Goal: Task Accomplishment & Management: Manage account settings

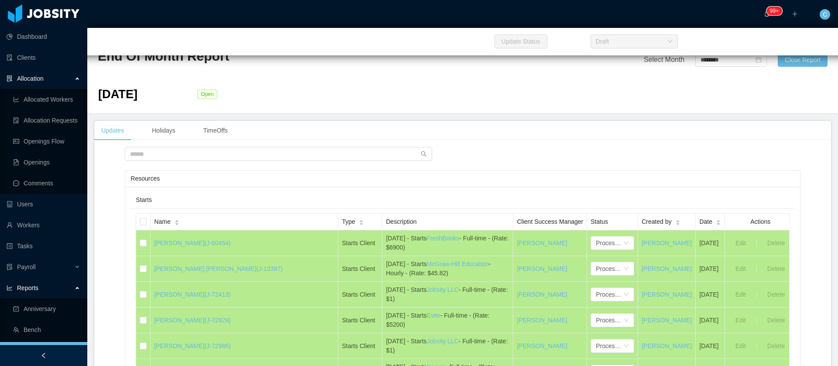
scroll to position [927, 0]
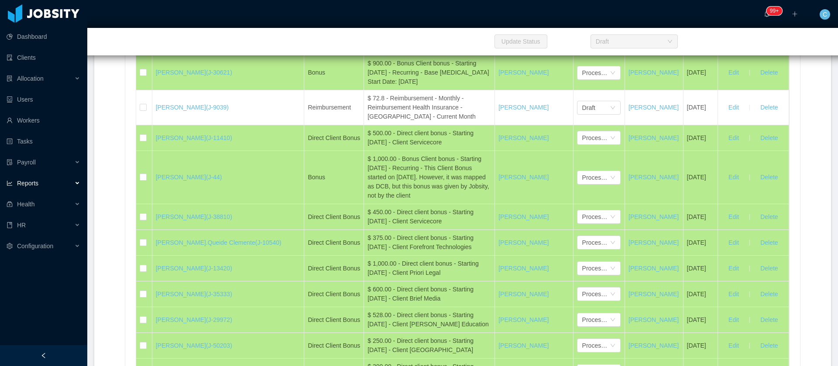
scroll to position [19471, 0]
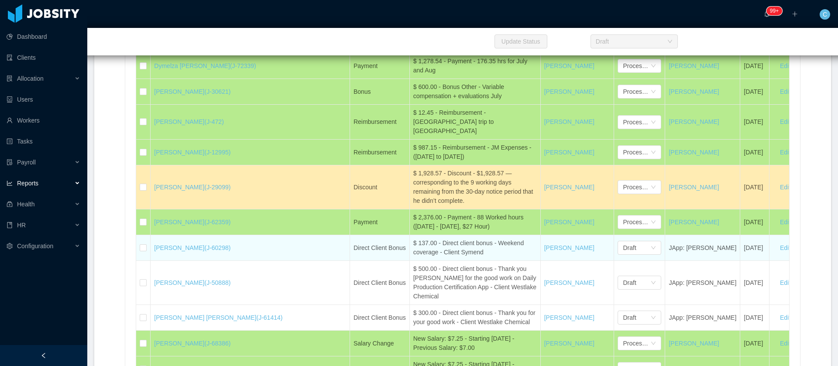
click at [413, 239] on div "$ 137.00 - Direct client bonus - Weekend coverage - Client Symend" at bounding box center [475, 248] width 124 height 18
drag, startPoint x: 172, startPoint y: 186, endPoint x: 202, endPoint y: 185, distance: 30.6
click at [202, 235] on td "Jessica Cavalcanti (J-60298)" at bounding box center [250, 248] width 199 height 26
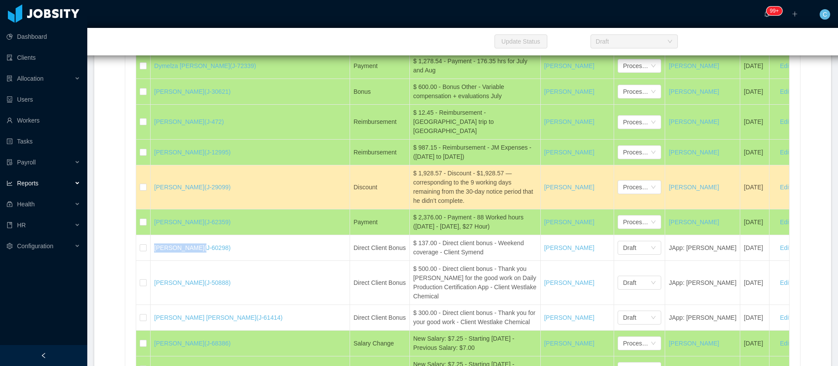
copy link "[PERSON_NAME]"
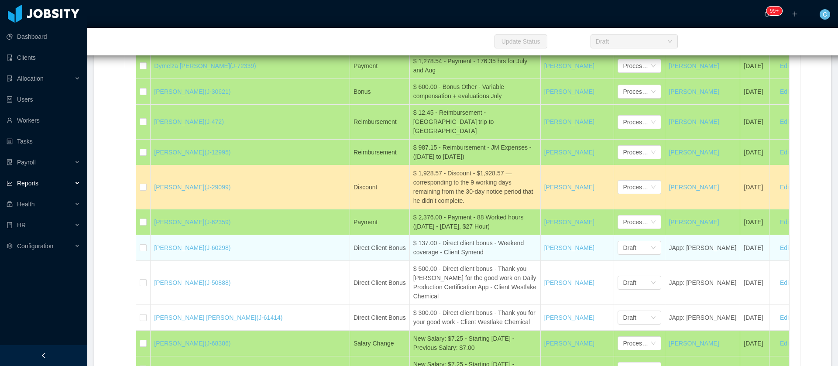
click at [413, 239] on div "$ 137.00 - Direct client bonus - Weekend coverage - Client Symend" at bounding box center [475, 248] width 124 height 18
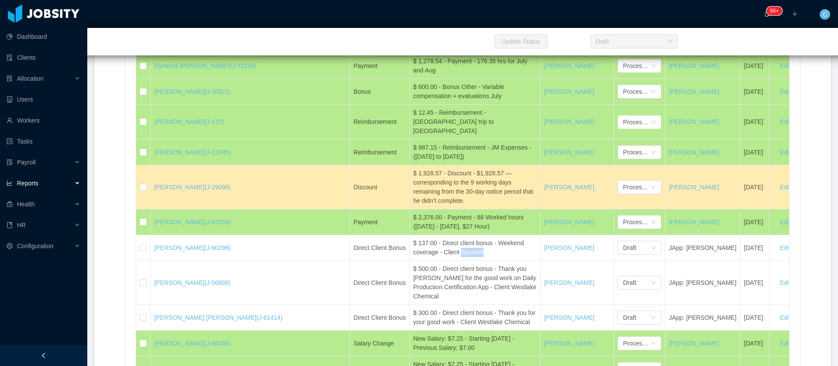
copy div "Symend"
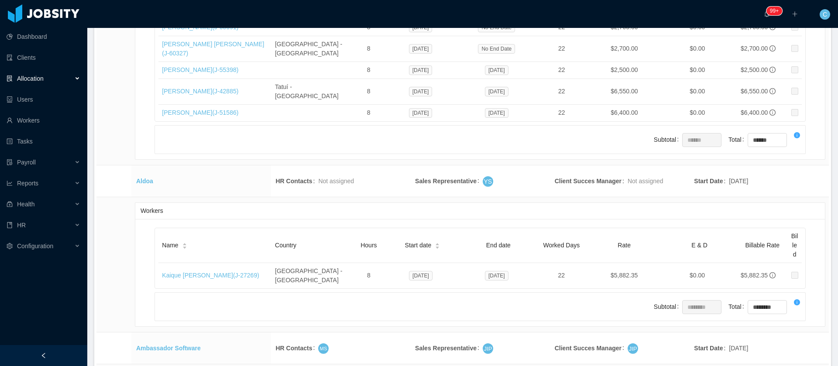
scroll to position [13865, 0]
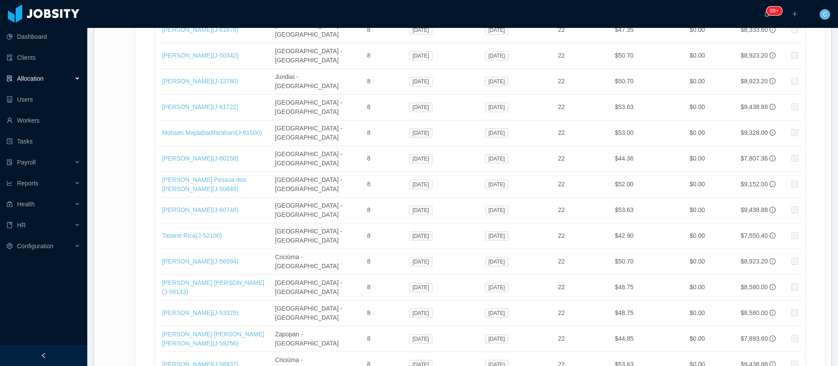
click at [784, 302] on li "500 / page" at bounding box center [795, 301] width 40 height 14
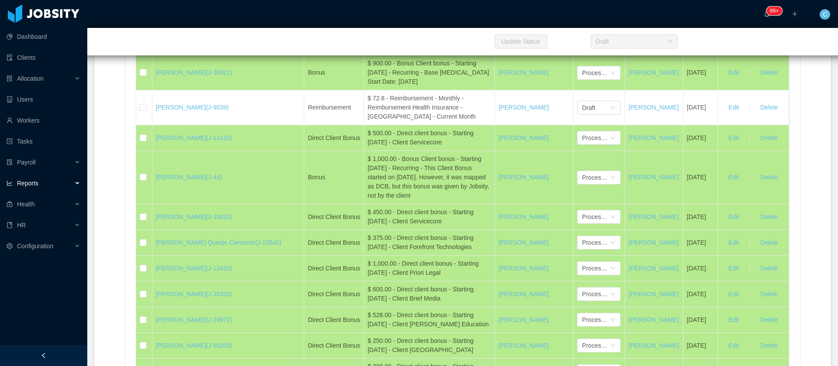
scroll to position [19445, 0]
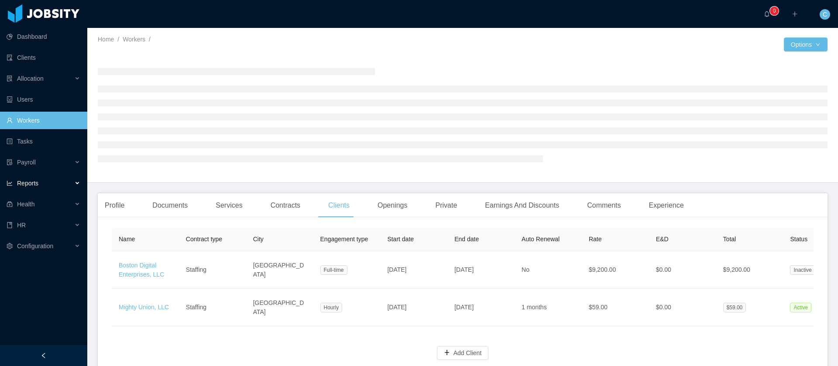
click at [43, 185] on div "Reports" at bounding box center [43, 183] width 87 height 17
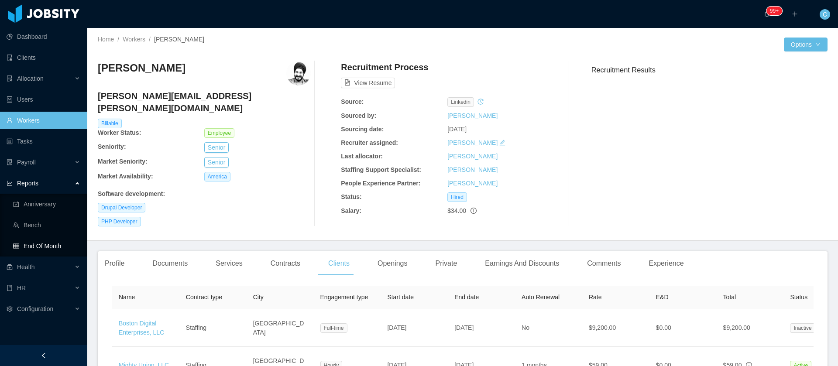
click at [36, 250] on link "End Of Month" at bounding box center [46, 245] width 67 height 17
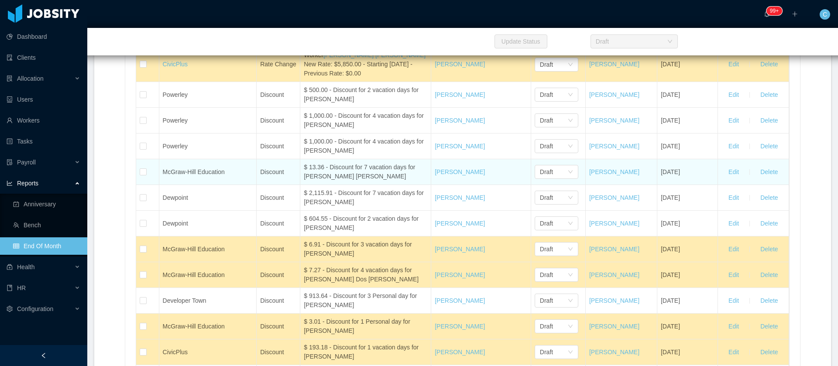
scroll to position [3601, 0]
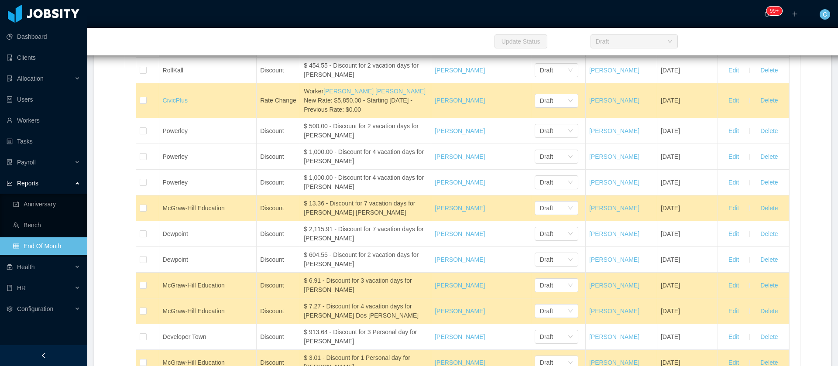
click at [174, 54] on span "Name" at bounding box center [171, 49] width 16 height 9
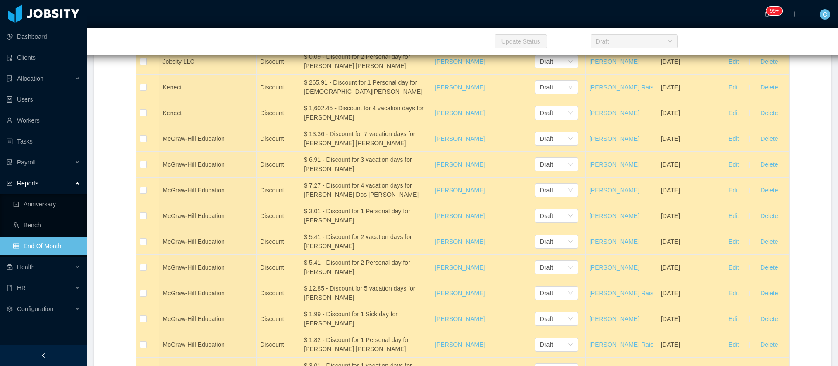
scroll to position [3863, 0]
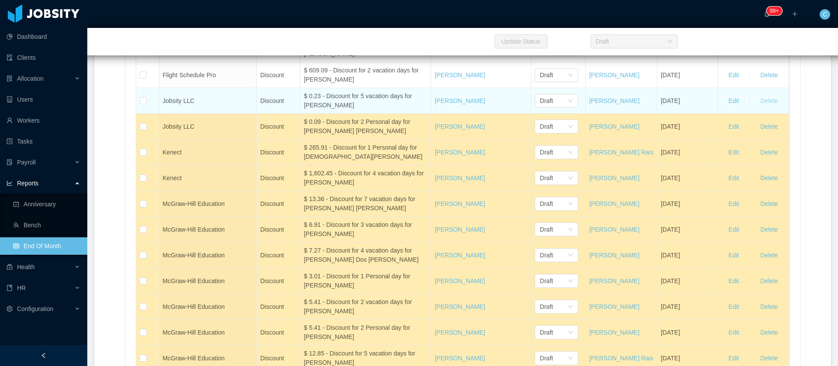
click at [767, 108] on button "Delete" at bounding box center [768, 101] width 31 height 14
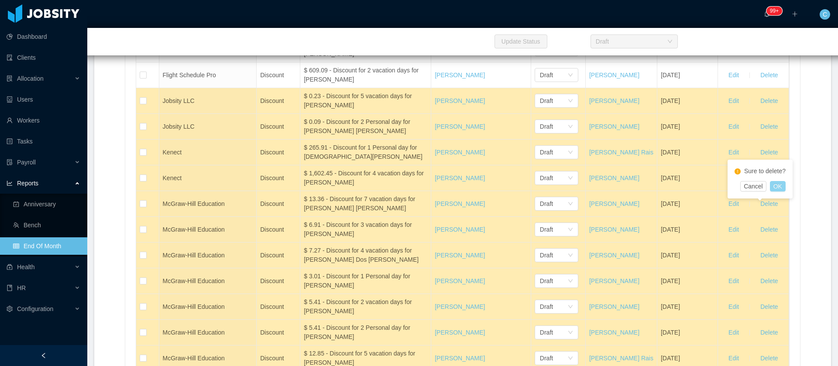
click at [776, 187] on button "OK" at bounding box center [778, 186] width 16 height 10
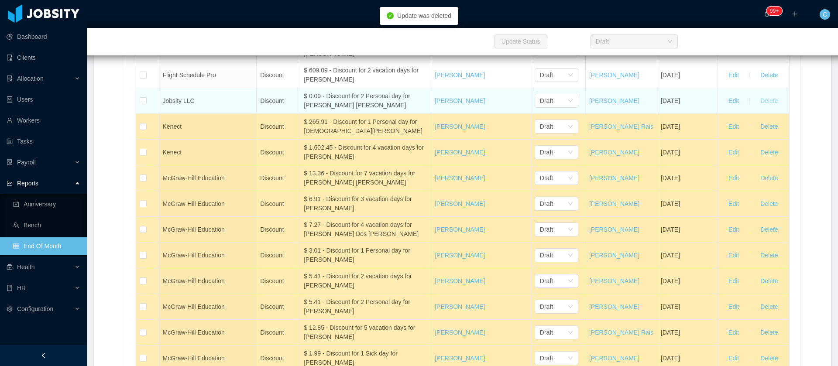
click at [763, 108] on button "Delete" at bounding box center [768, 101] width 31 height 14
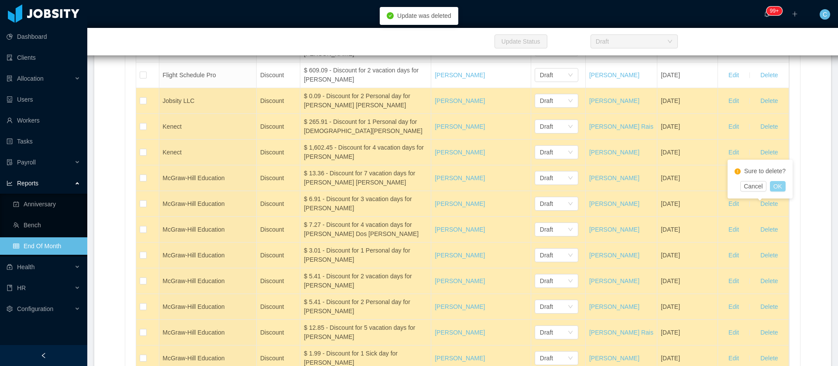
click at [774, 190] on button "OK" at bounding box center [778, 186] width 16 height 10
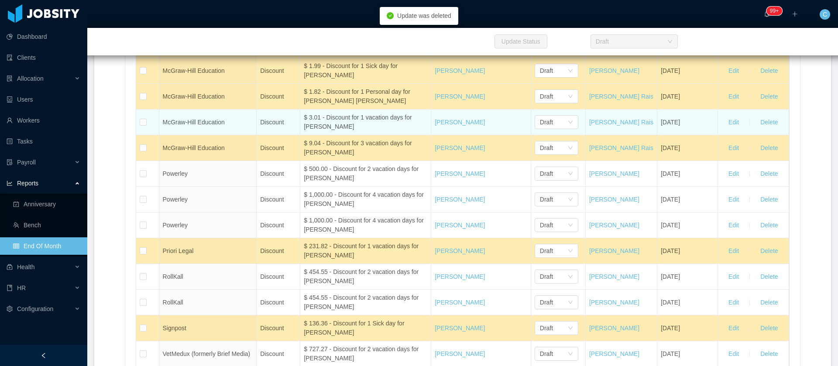
scroll to position [3994, 0]
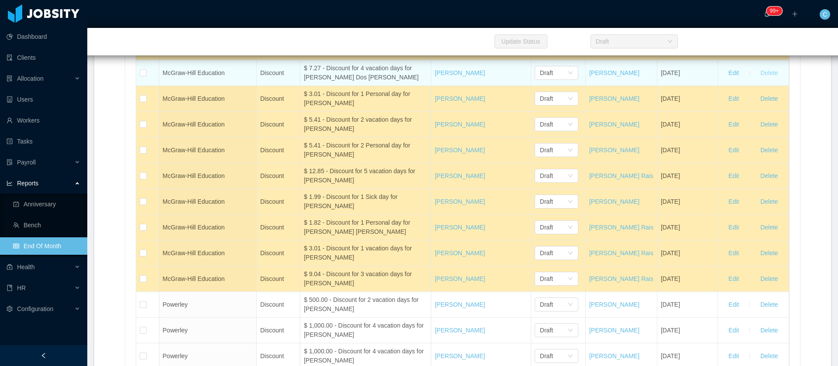
click at [757, 80] on button "Delete" at bounding box center [768, 73] width 31 height 14
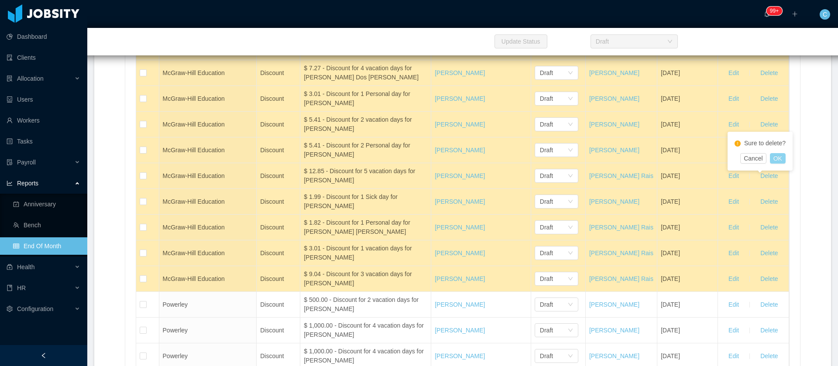
click at [773, 162] on button "OK" at bounding box center [778, 158] width 16 height 10
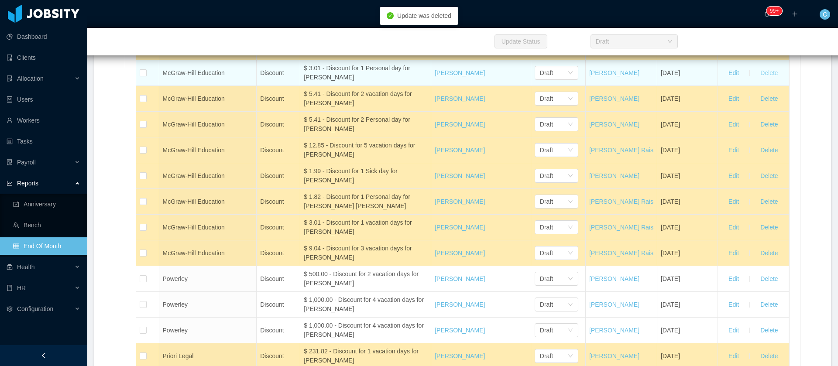
click at [755, 80] on button "Delete" at bounding box center [768, 73] width 31 height 14
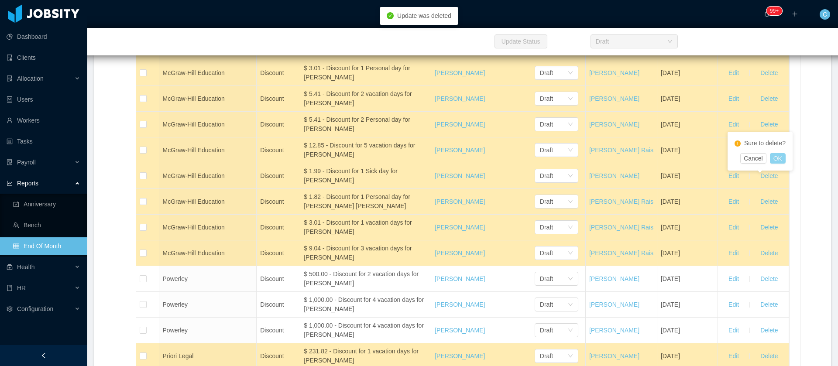
click at [774, 162] on button "OK" at bounding box center [778, 158] width 16 height 10
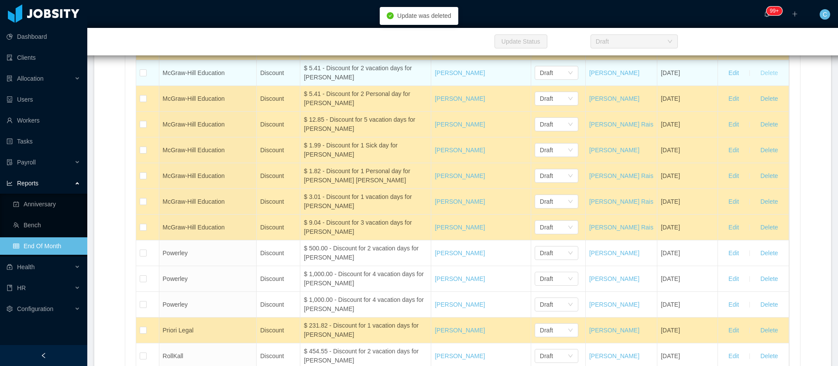
click at [762, 80] on button "Delete" at bounding box center [768, 73] width 31 height 14
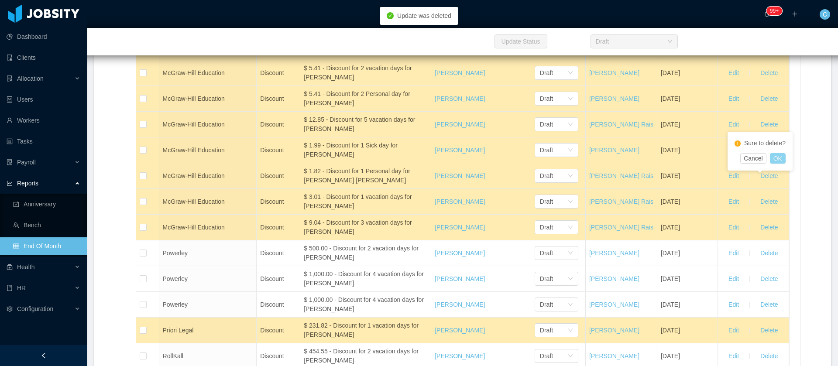
click at [772, 162] on button "OK" at bounding box center [778, 158] width 16 height 10
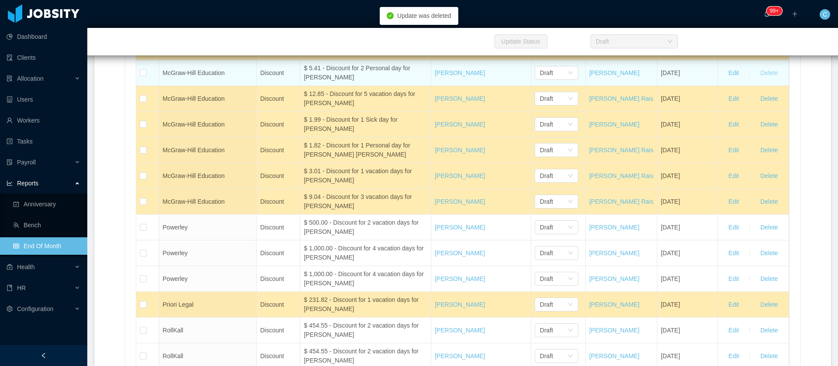
click at [760, 80] on button "Delete" at bounding box center [768, 73] width 31 height 14
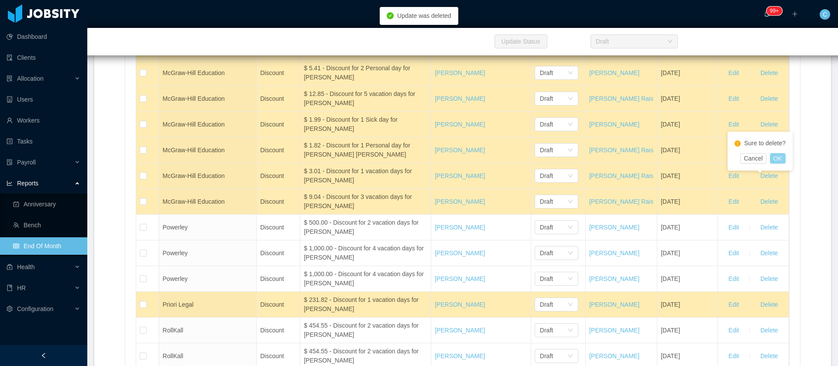
click at [775, 159] on button "OK" at bounding box center [778, 158] width 16 height 10
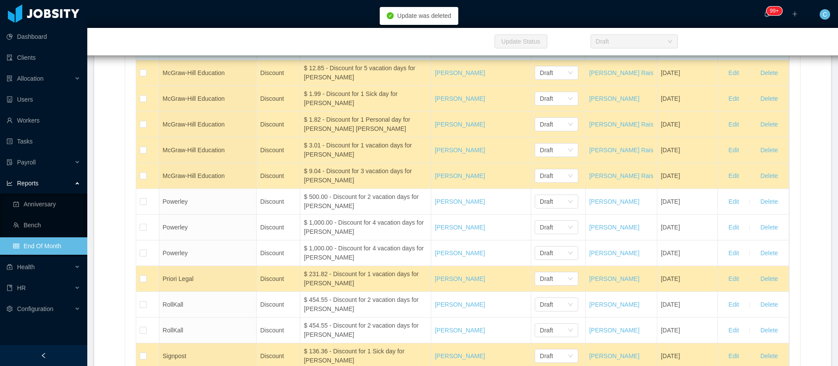
click at [762, 54] on button "Delete" at bounding box center [768, 47] width 31 height 14
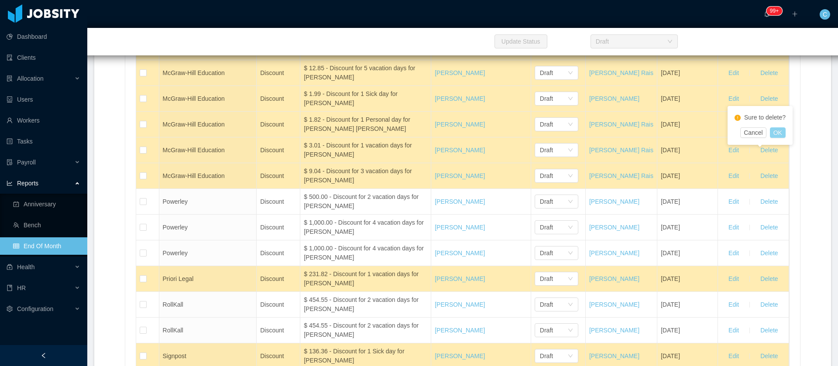
click at [774, 136] on button "OK" at bounding box center [778, 132] width 16 height 10
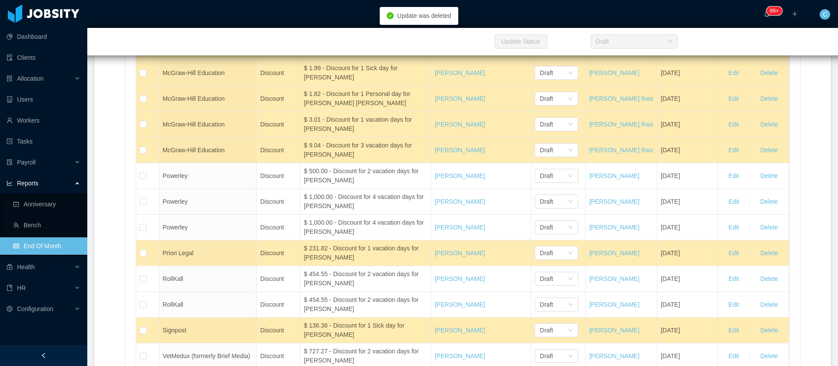
click at [763, 28] on button "Delete" at bounding box center [768, 21] width 31 height 14
click at [775, 109] on button "OK" at bounding box center [778, 107] width 16 height 10
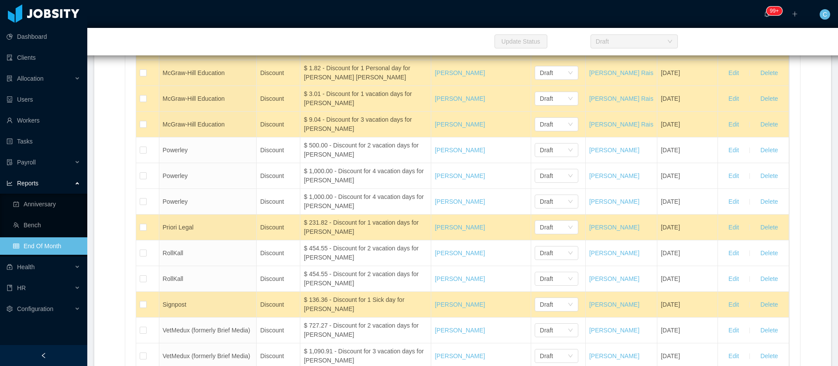
click at [766, 28] on button "Delete" at bounding box center [768, 21] width 31 height 14
click at [774, 109] on button "OK" at bounding box center [778, 107] width 16 height 10
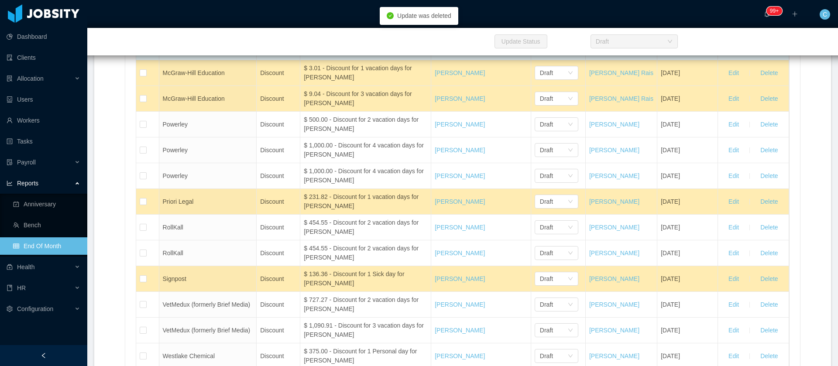
click at [756, 54] on button "Delete" at bounding box center [768, 47] width 31 height 14
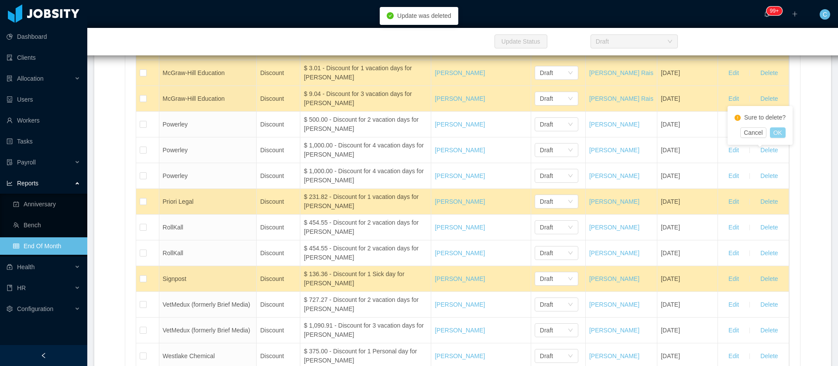
click at [774, 134] on button "OK" at bounding box center [778, 132] width 16 height 10
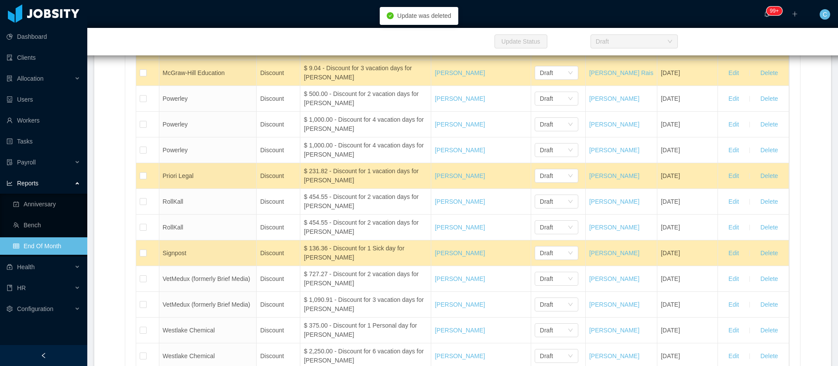
click at [756, 28] on button "Delete" at bounding box center [768, 21] width 31 height 14
click at [779, 110] on button "OK" at bounding box center [778, 107] width 16 height 10
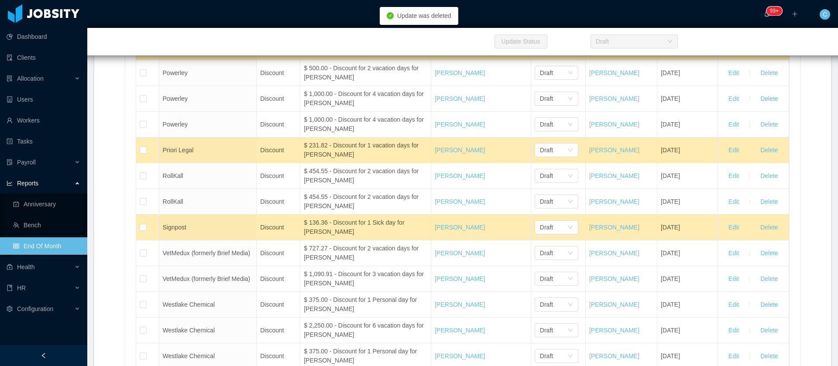
click at [771, 28] on button "Delete" at bounding box center [768, 21] width 31 height 14
click at [774, 109] on button "OK" at bounding box center [778, 107] width 16 height 10
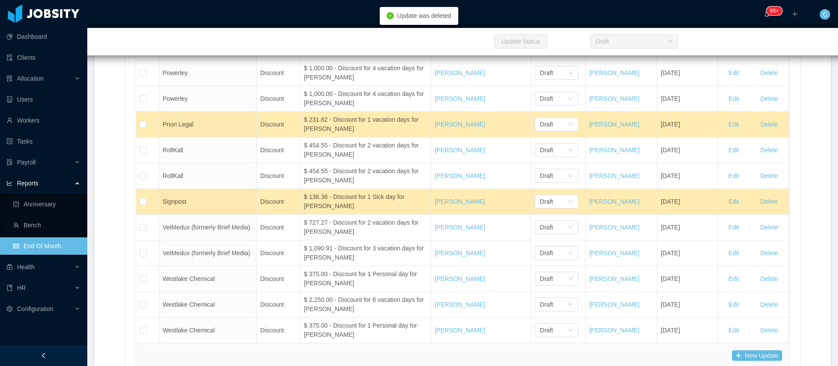
click at [756, 28] on button "Delete" at bounding box center [768, 21] width 31 height 14
click at [774, 107] on button "OK" at bounding box center [778, 107] width 16 height 10
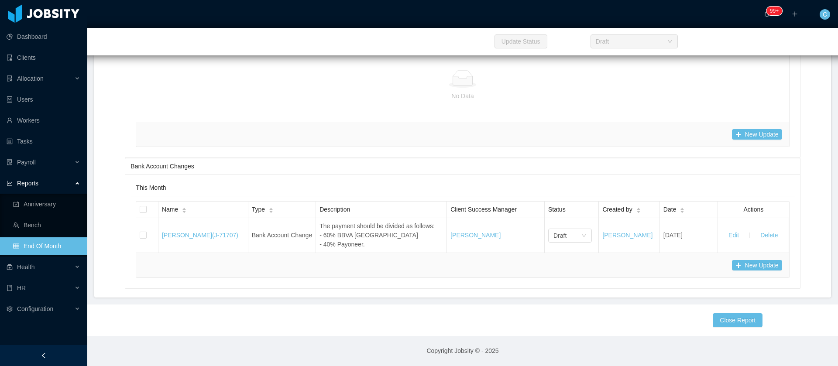
scroll to position [6882, 0]
click at [17, 80] on span "Allocation" at bounding box center [30, 78] width 27 height 7
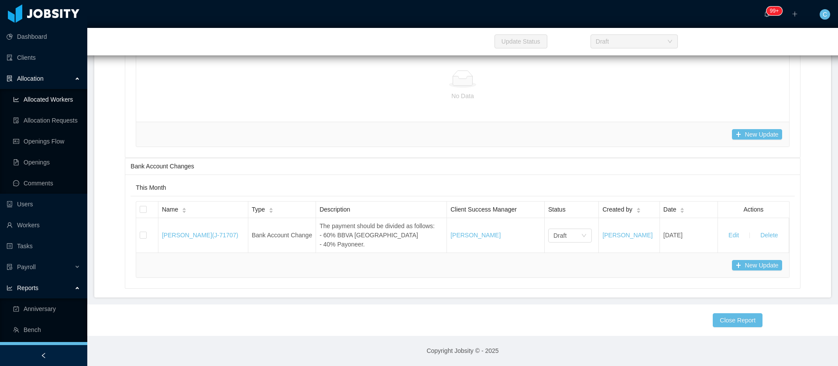
click at [38, 98] on link "Allocated Workers" at bounding box center [46, 99] width 67 height 17
